Goal: Information Seeking & Learning: Find specific fact

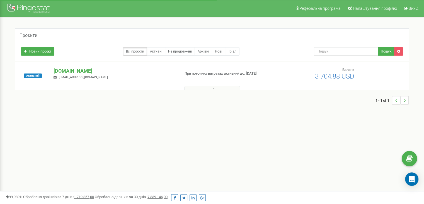
click at [206, 90] on button at bounding box center [212, 88] width 56 height 4
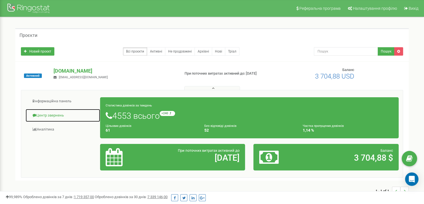
click at [46, 116] on link "Центр звернень" at bounding box center [62, 115] width 75 height 14
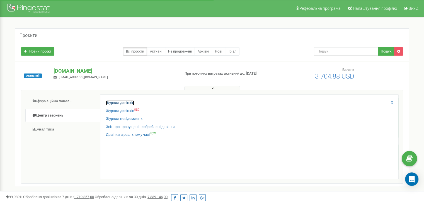
click at [113, 102] on link "Журнал дзвінків" at bounding box center [120, 102] width 28 height 5
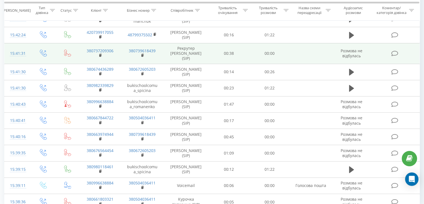
scroll to position [305, 0]
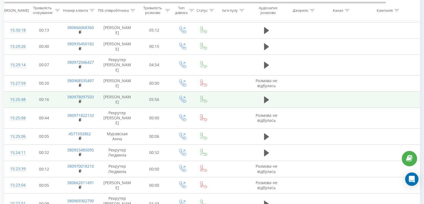
scroll to position [305, 0]
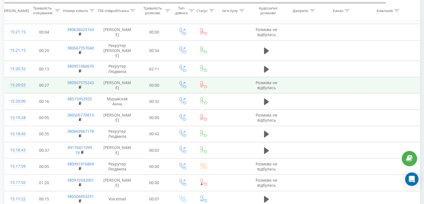
scroll to position [120, 0]
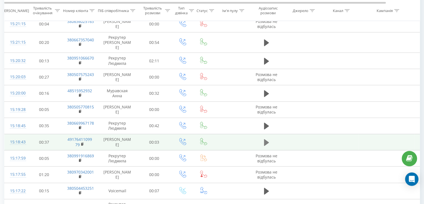
click at [266, 138] on icon at bounding box center [266, 142] width 5 height 8
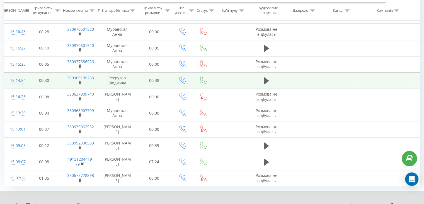
scroll to position [326, 0]
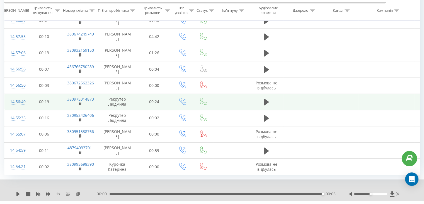
scroll to position [326, 0]
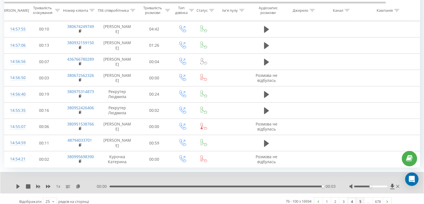
click at [358, 197] on link "5" at bounding box center [360, 201] width 8 height 8
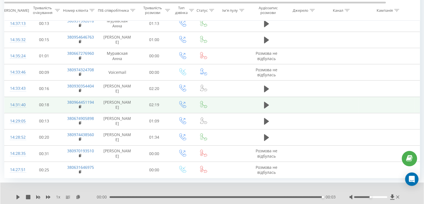
scroll to position [326, 0]
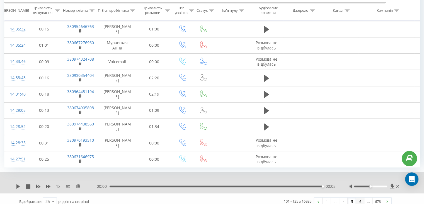
click at [360, 197] on link "6" at bounding box center [360, 201] width 8 height 8
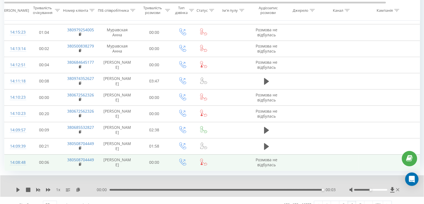
scroll to position [326, 0]
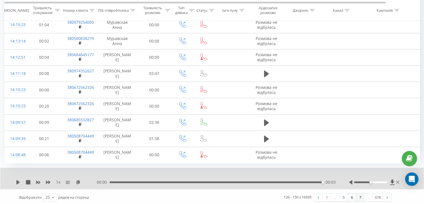
click at [358, 195] on link "7" at bounding box center [360, 197] width 8 height 8
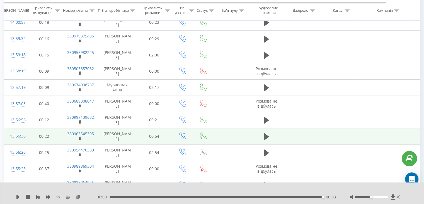
scroll to position [288, 0]
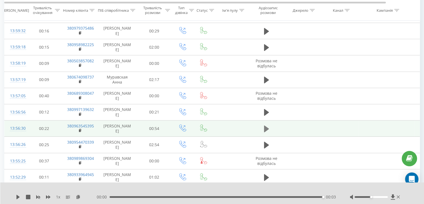
click at [268, 127] on icon at bounding box center [266, 129] width 5 height 8
click at [18, 197] on icon at bounding box center [18, 196] width 4 height 4
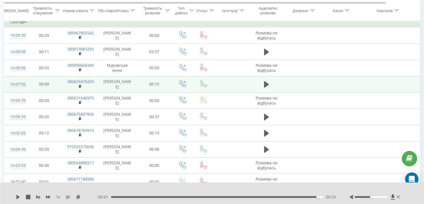
scroll to position [0, 0]
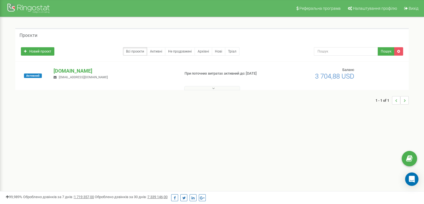
click at [218, 88] on button at bounding box center [212, 88] width 56 height 4
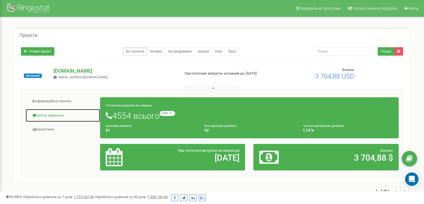
click at [52, 114] on link "Центр звернень" at bounding box center [62, 115] width 75 height 14
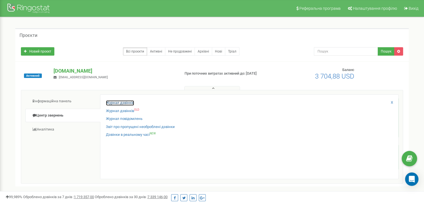
click at [123, 105] on link "Журнал дзвінків" at bounding box center [120, 102] width 28 height 5
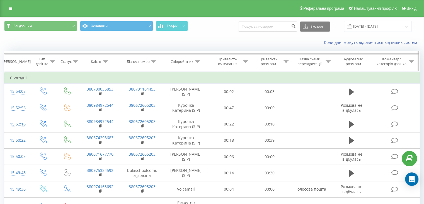
click at [187, 63] on div "Співробітник" at bounding box center [182, 61] width 23 height 5
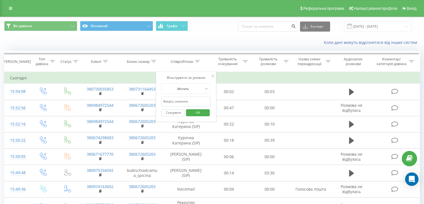
click at [182, 100] on input "text" at bounding box center [185, 101] width 49 height 10
type input "Молнар"
click button "OK" at bounding box center [198, 112] width 24 height 7
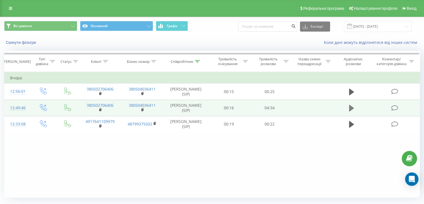
click at [351, 106] on icon at bounding box center [351, 108] width 5 height 7
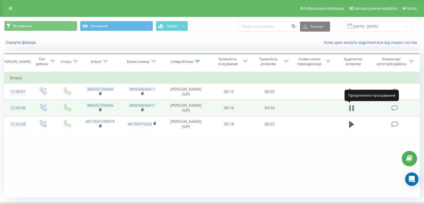
click at [352, 107] on icon at bounding box center [351, 108] width 5 height 8
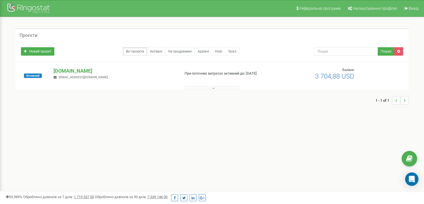
click at [204, 88] on button at bounding box center [212, 88] width 56 height 4
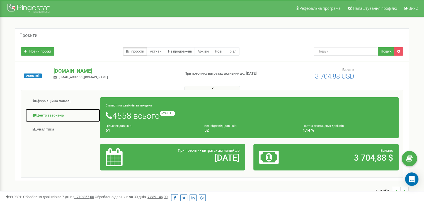
click at [49, 114] on link "Центр звернень" at bounding box center [62, 115] width 75 height 14
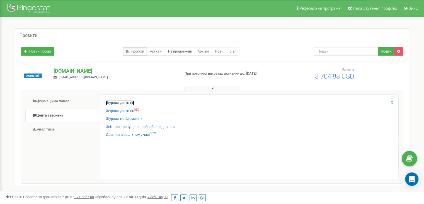
click at [109, 103] on link "Журнал дзвінків" at bounding box center [120, 102] width 28 height 5
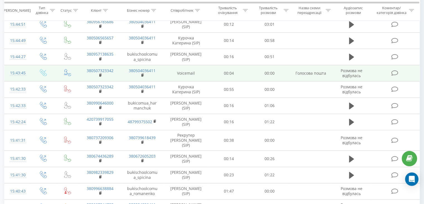
scroll to position [305, 0]
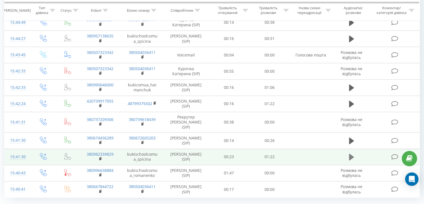
click at [353, 153] on icon at bounding box center [351, 156] width 5 height 7
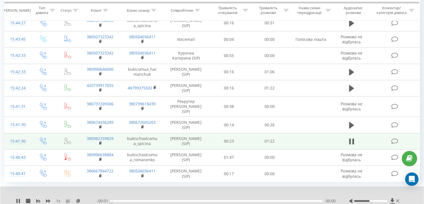
scroll to position [326, 0]
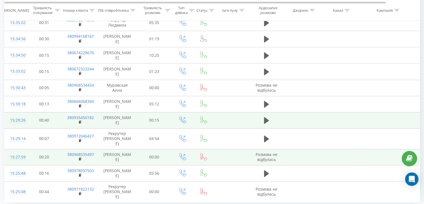
scroll to position [305, 0]
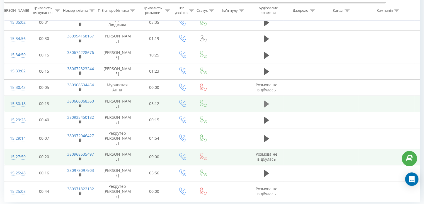
click at [267, 100] on icon at bounding box center [266, 103] width 5 height 7
click at [266, 100] on icon at bounding box center [266, 104] width 5 height 8
